Goal: Navigation & Orientation: Find specific page/section

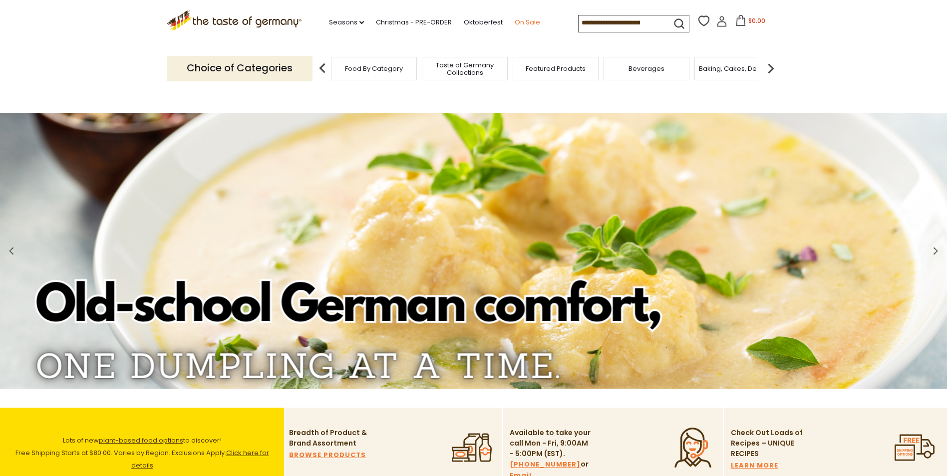
click at [521, 20] on link "On Sale" at bounding box center [527, 22] width 25 height 11
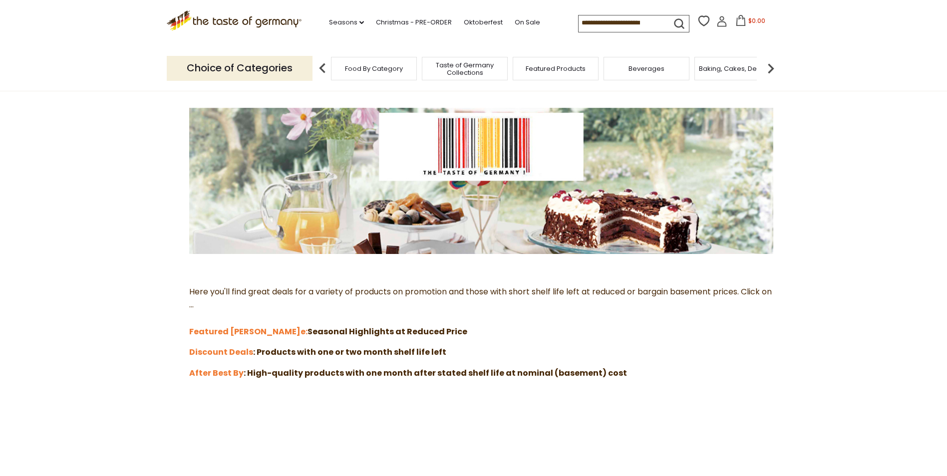
scroll to position [200, 0]
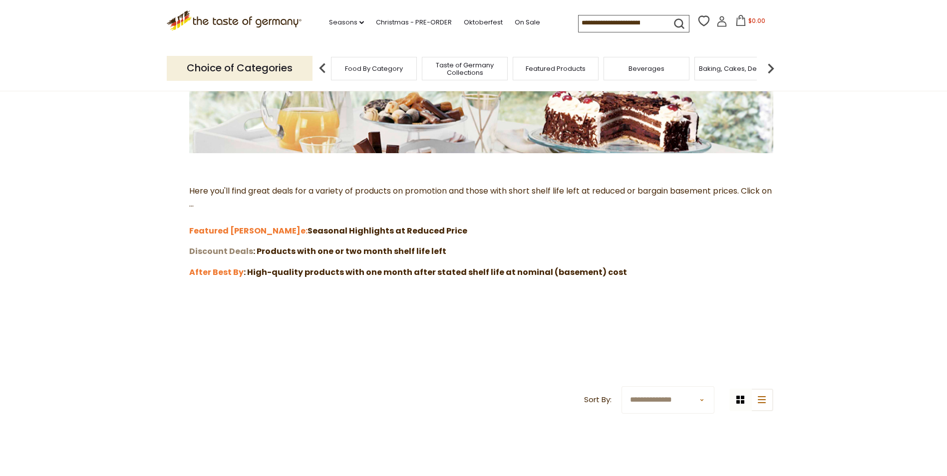
click at [231, 251] on strong "Discount Deals" at bounding box center [221, 251] width 64 height 11
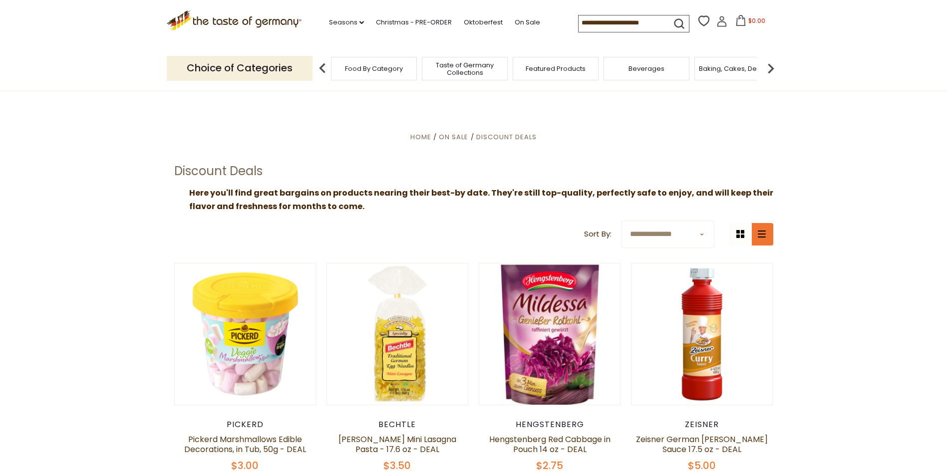
click at [765, 237] on icon at bounding box center [762, 234] width 8 height 7
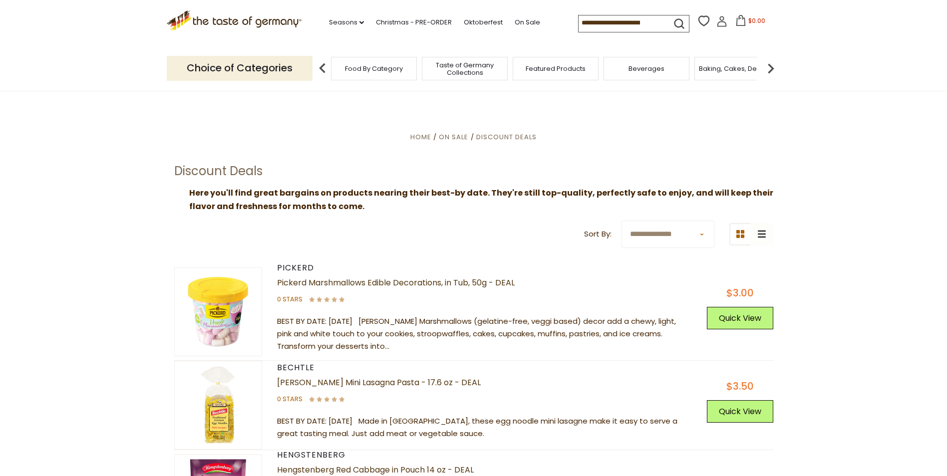
click at [765, 237] on div "grid icon list icon" at bounding box center [752, 234] width 44 height 22
click at [758, 234] on div "grid icon list icon" at bounding box center [752, 234] width 44 height 22
click at [739, 234] on icon at bounding box center [741, 234] width 8 height 8
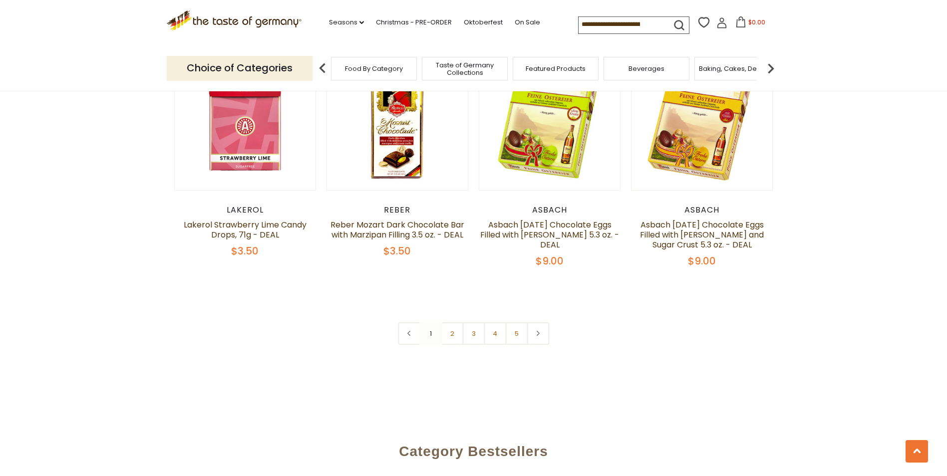
scroll to position [2397, 0]
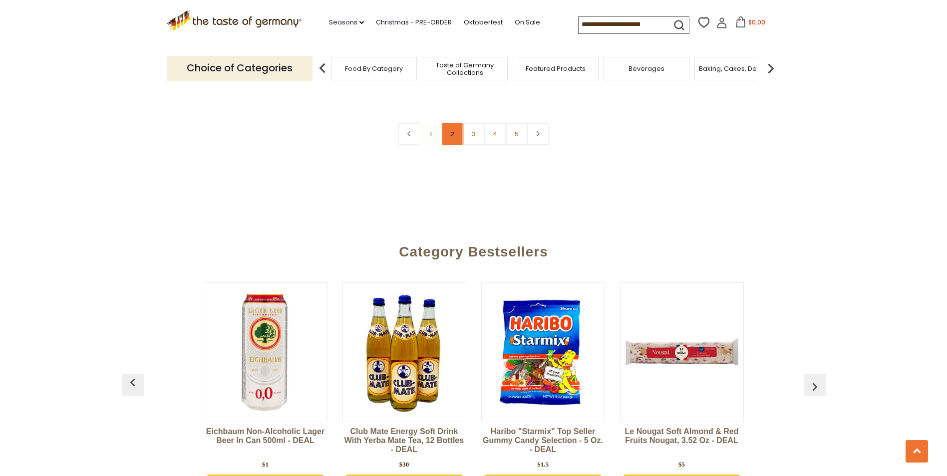
click at [450, 123] on link "2" at bounding box center [452, 134] width 22 height 22
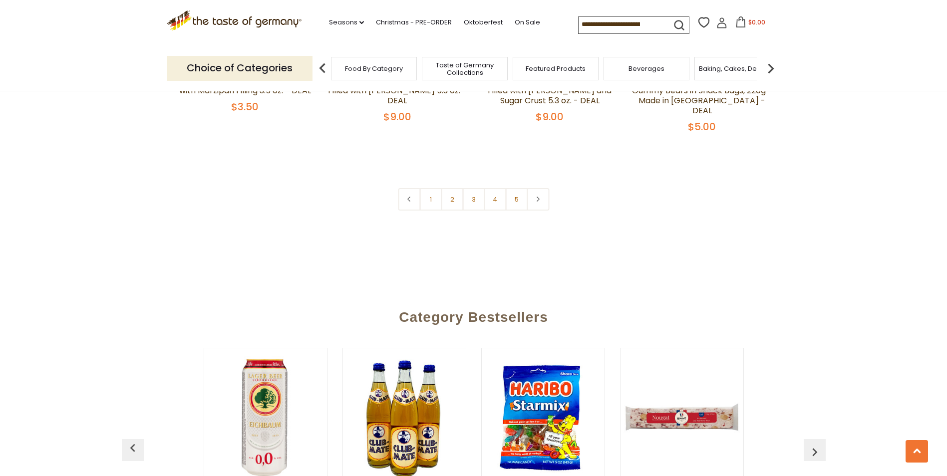
scroll to position [2347, 0]
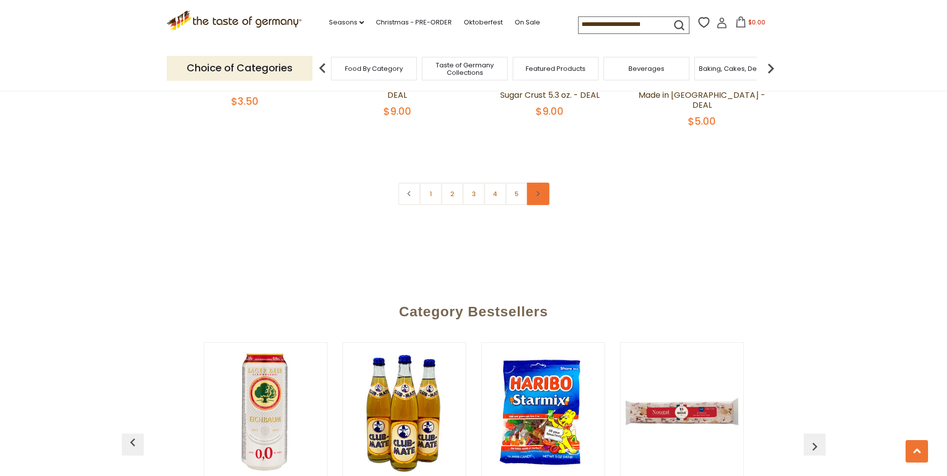
click at [535, 191] on icon at bounding box center [538, 193] width 6 height 5
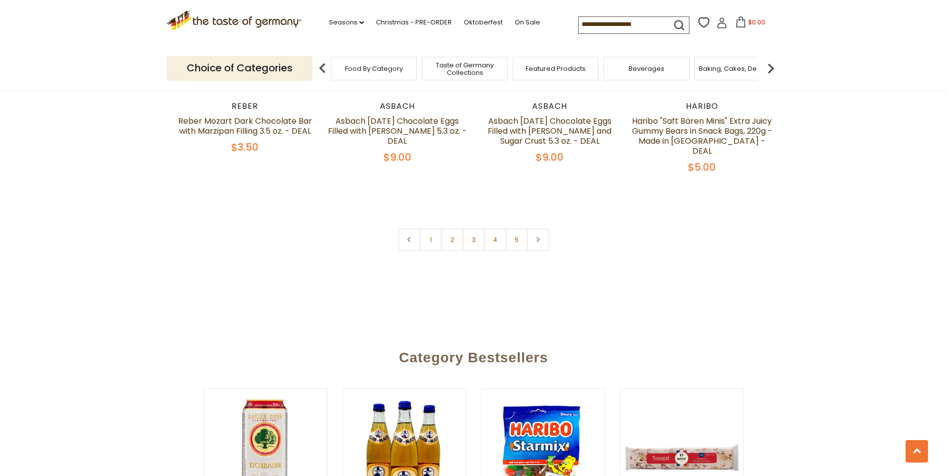
scroll to position [2297, 0]
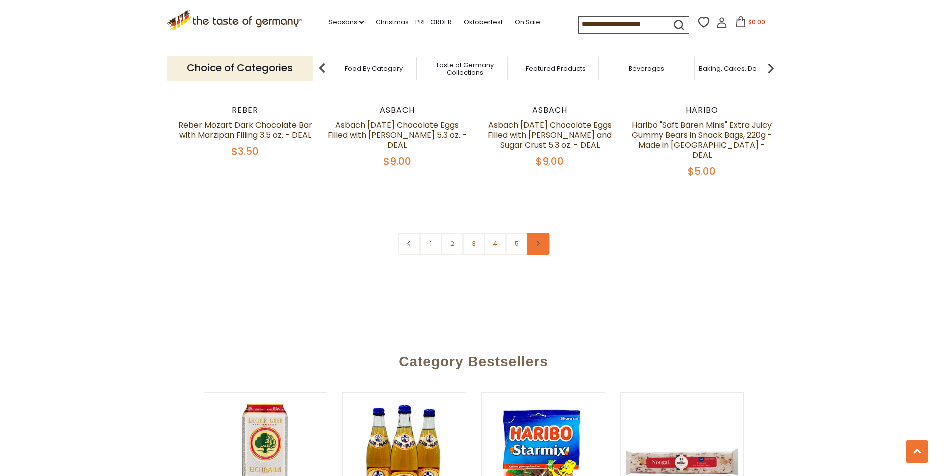
click at [537, 241] on icon at bounding box center [538, 243] width 6 height 5
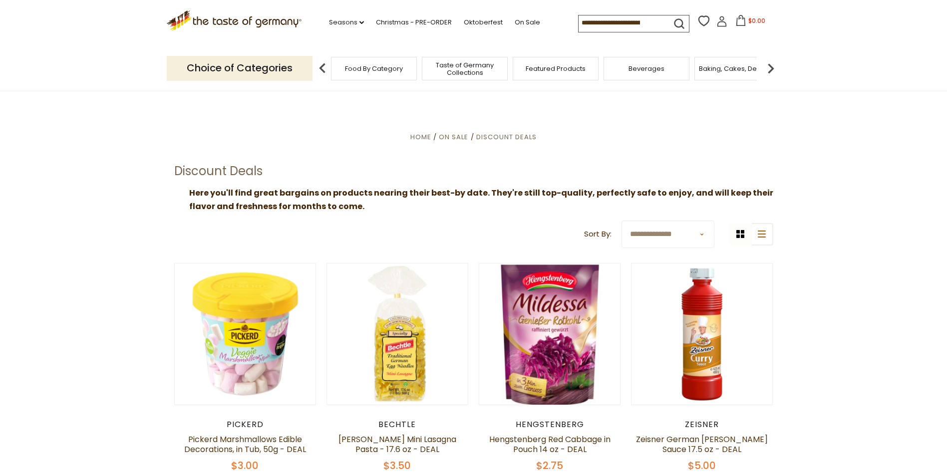
scroll to position [2347, 0]
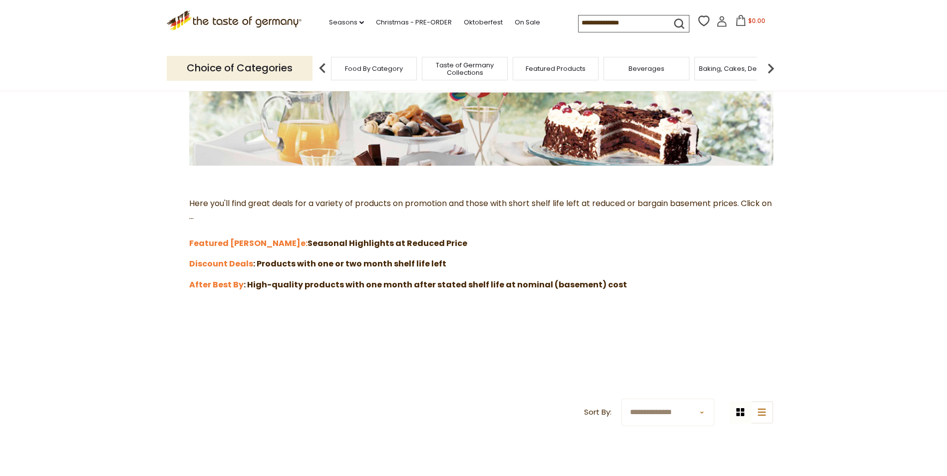
scroll to position [200, 0]
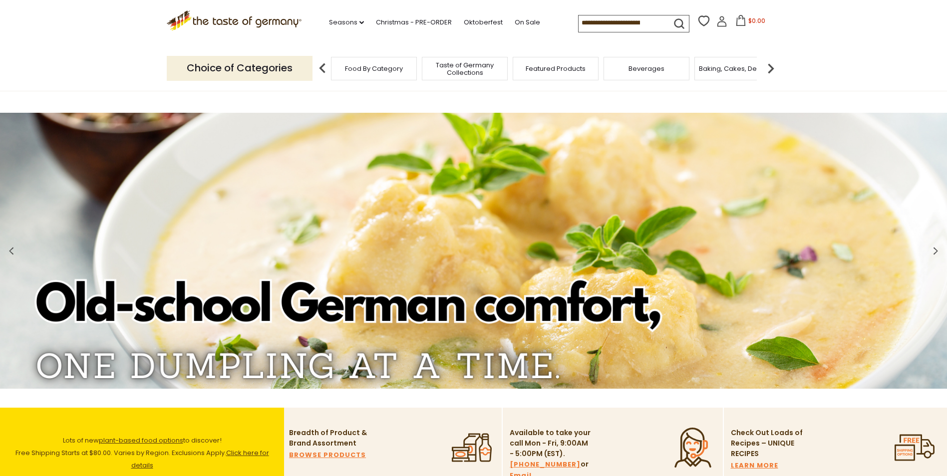
click at [281, 75] on p "Choice of Categories" at bounding box center [240, 68] width 146 height 24
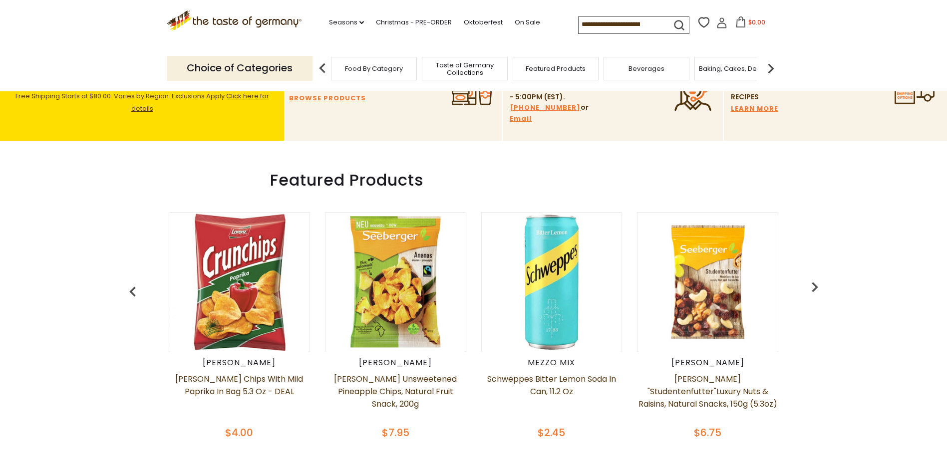
scroll to position [300, 0]
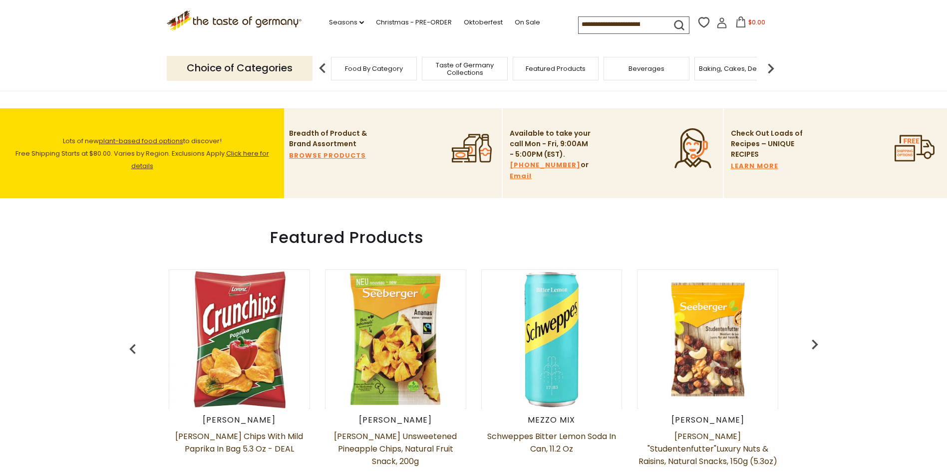
click at [392, 65] on span "Food By Category" at bounding box center [374, 68] width 58 height 7
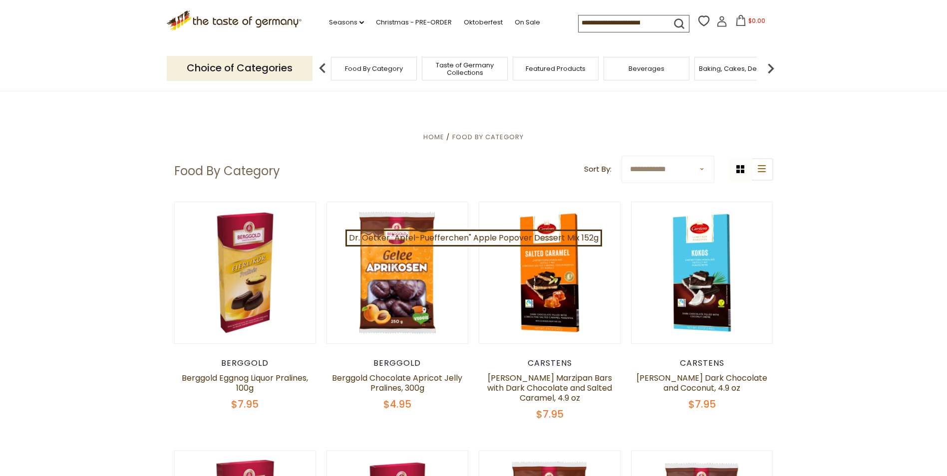
click at [271, 69] on p "Choice of Categories" at bounding box center [240, 68] width 146 height 24
click at [200, 62] on p "Choice of Categories" at bounding box center [240, 68] width 146 height 24
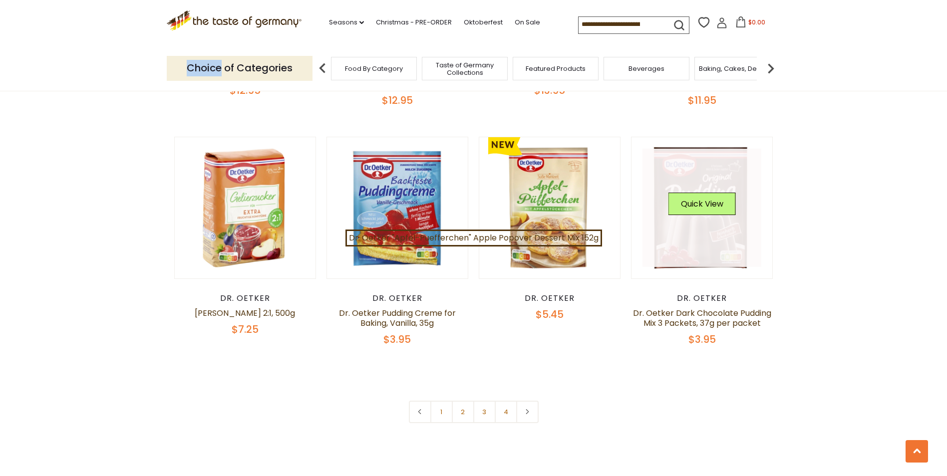
scroll to position [2247, 0]
